Goal: Transaction & Acquisition: Book appointment/travel/reservation

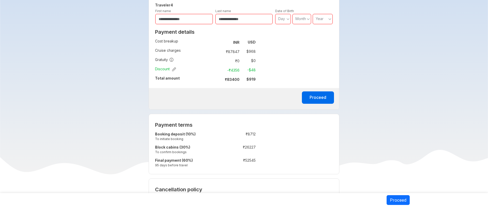
scroll to position [289, 0]
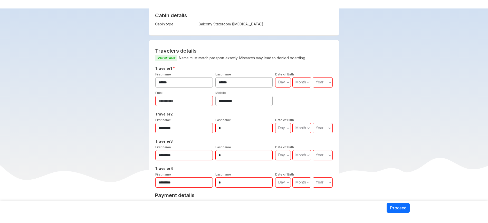
scroll to position [128, 0]
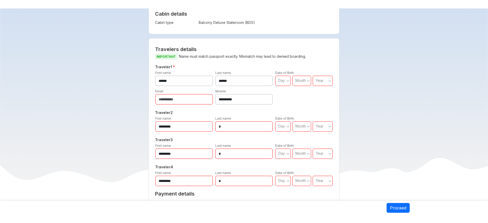
scroll to position [128, 0]
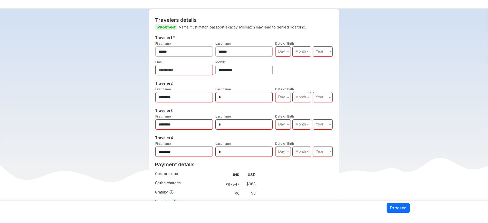
scroll to position [193, 0]
